Goal: Task Accomplishment & Management: Manage account settings

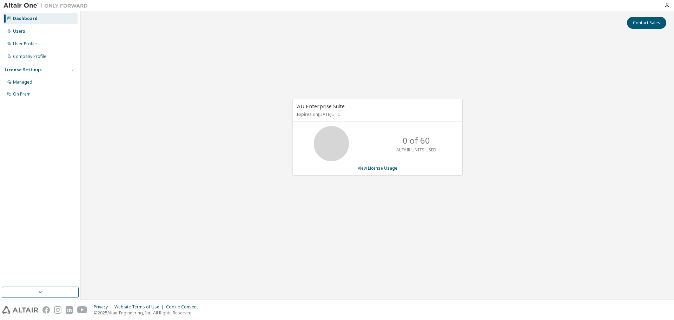
drag, startPoint x: 300, startPoint y: 104, endPoint x: 370, endPoint y: 113, distance: 70.0
click at [370, 113] on div "AU Enterprise Suite Expires on [DATE] UTC" at bounding box center [377, 110] width 169 height 23
click at [373, 123] on div "AU Enterprise Suite Expires on [DATE] UTC 0 of 60 ALTAIR UNITS USED View Licens…" at bounding box center [377, 137] width 170 height 77
click at [373, 169] on link "View License Usage" at bounding box center [377, 168] width 40 height 6
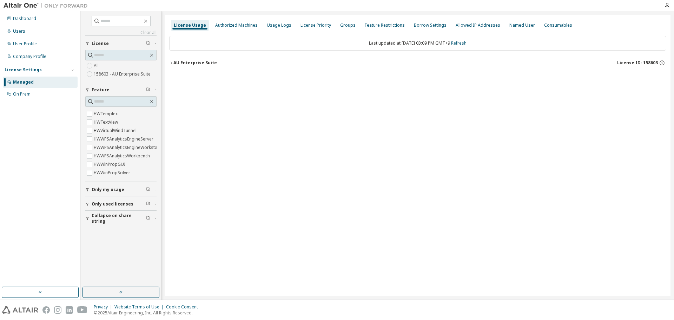
scroll to position [2535, 0]
click at [35, 42] on div "User Profile" at bounding box center [25, 44] width 24 height 6
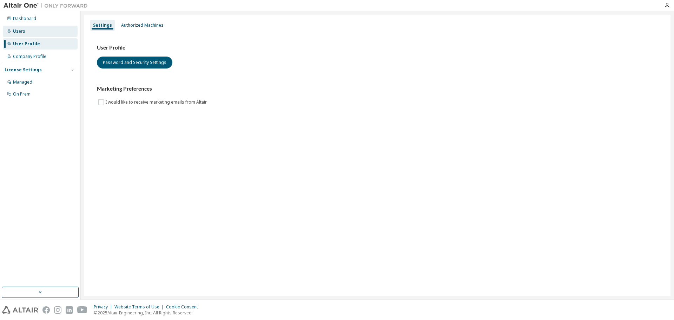
click at [41, 30] on div "Users" at bounding box center [40, 31] width 75 height 11
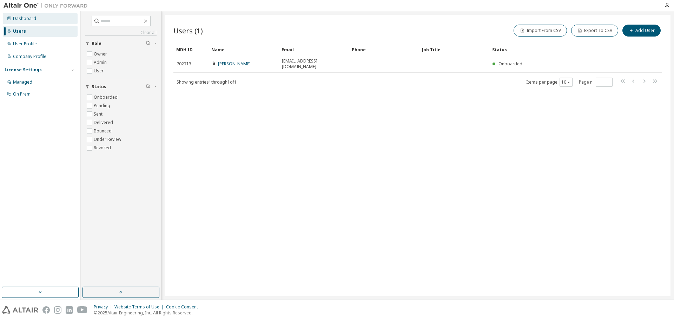
click at [38, 18] on div "Dashboard" at bounding box center [40, 18] width 75 height 11
